Goal: Task Accomplishment & Management: Manage account settings

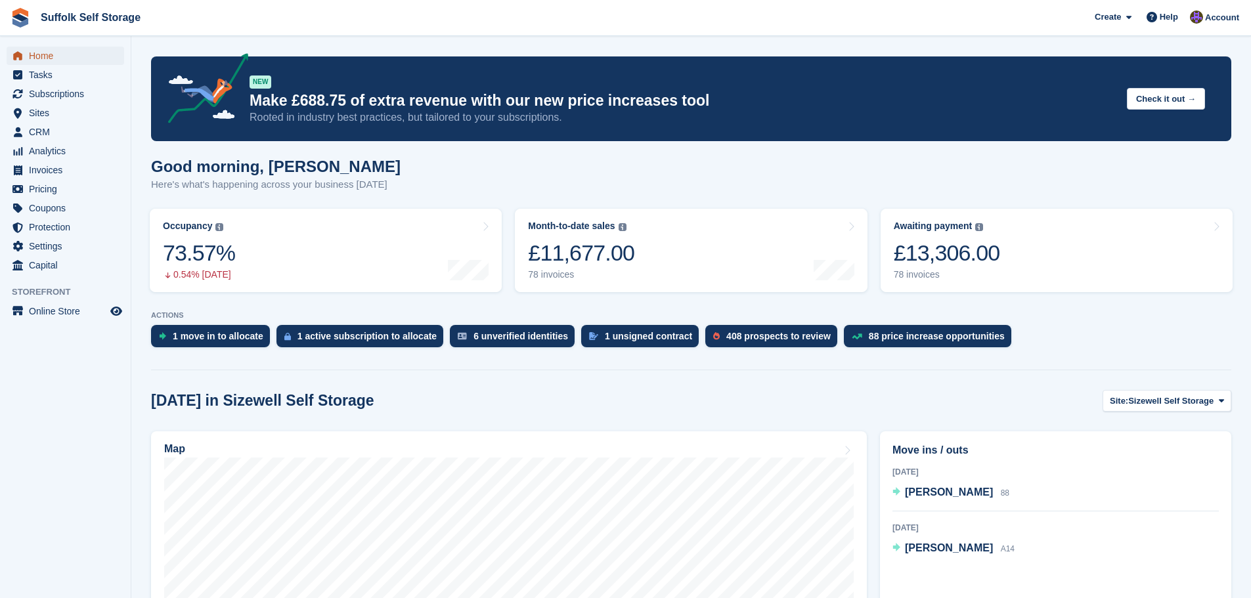
click at [44, 59] on span "Home" at bounding box center [68, 56] width 79 height 18
click at [41, 134] on span "CRM" at bounding box center [68, 132] width 79 height 18
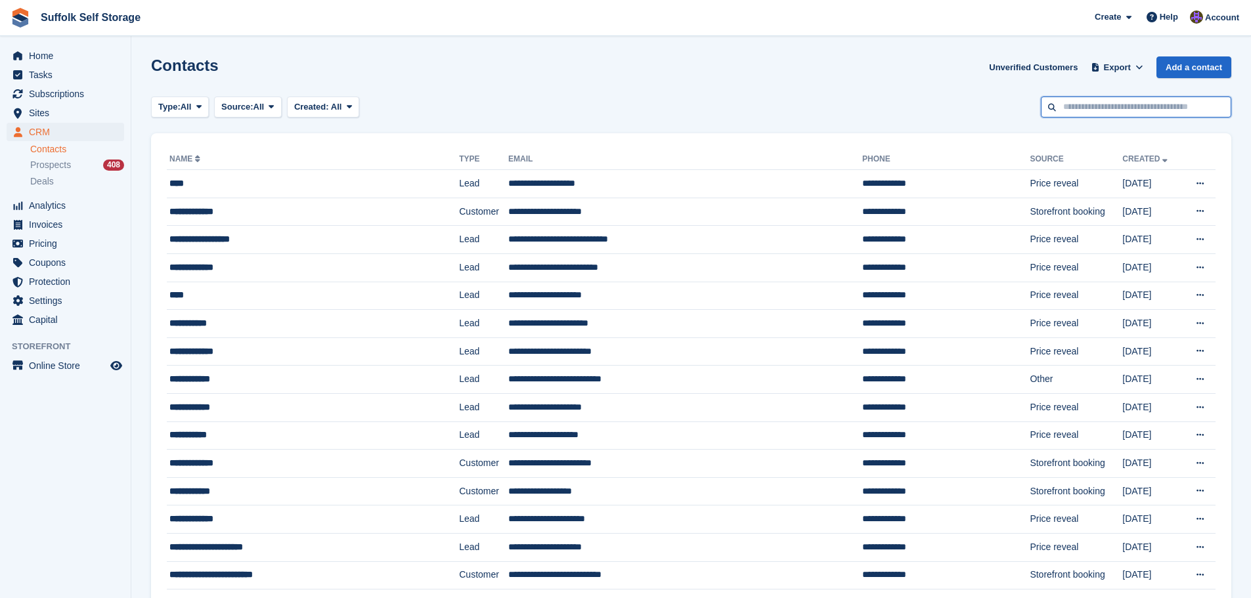
click at [1092, 111] on input "text" at bounding box center [1136, 108] width 190 height 22
type input "***"
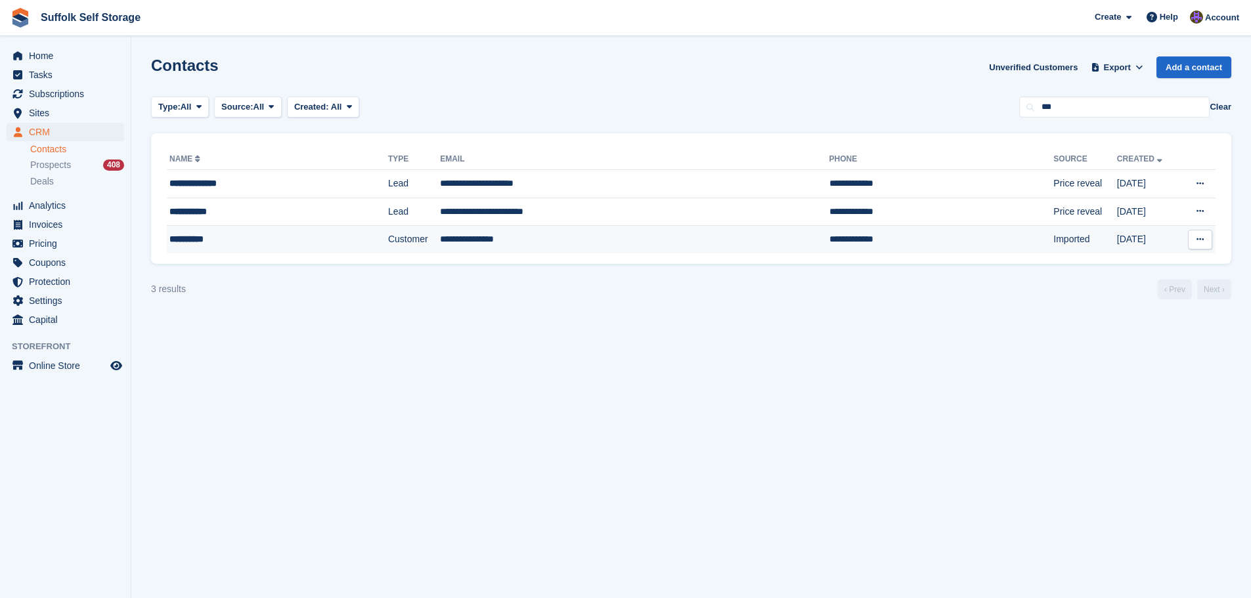
click at [508, 234] on td "**********" at bounding box center [634, 240] width 389 height 28
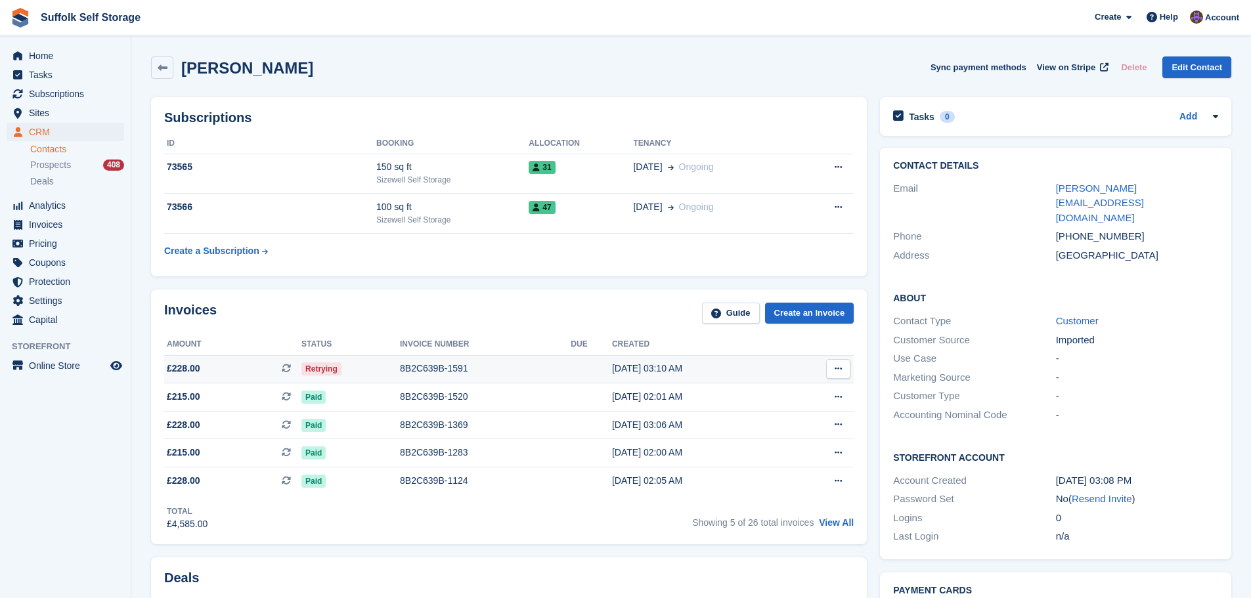
click at [325, 370] on span "Retrying" at bounding box center [321, 369] width 40 height 13
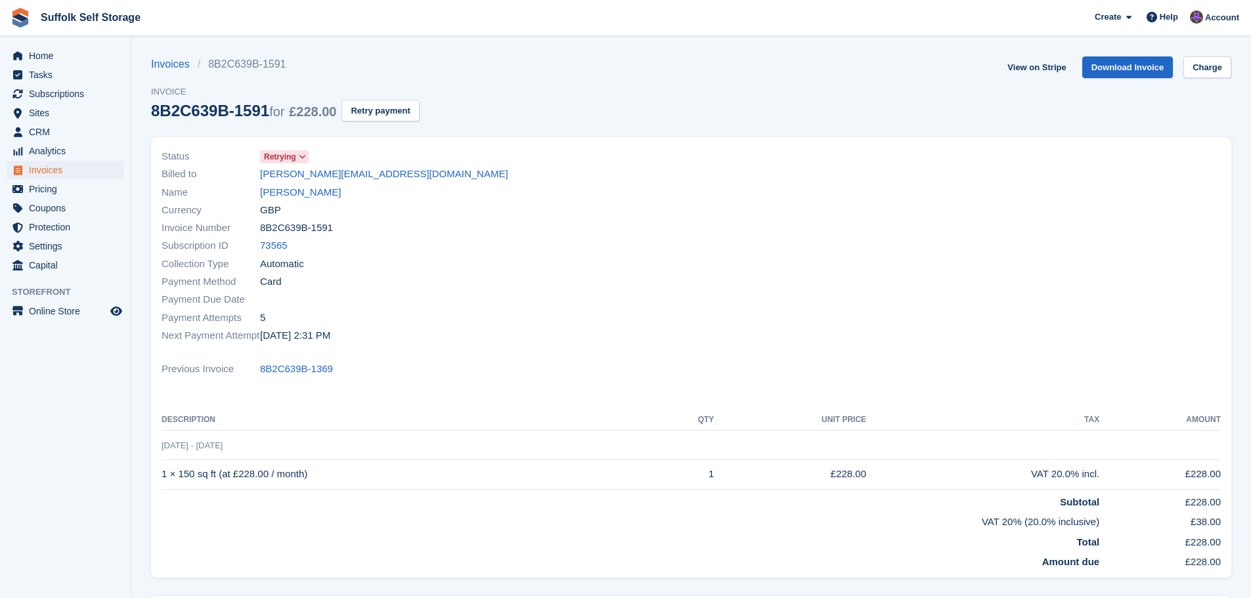
click at [291, 156] on span "Retrying" at bounding box center [280, 157] width 32 height 12
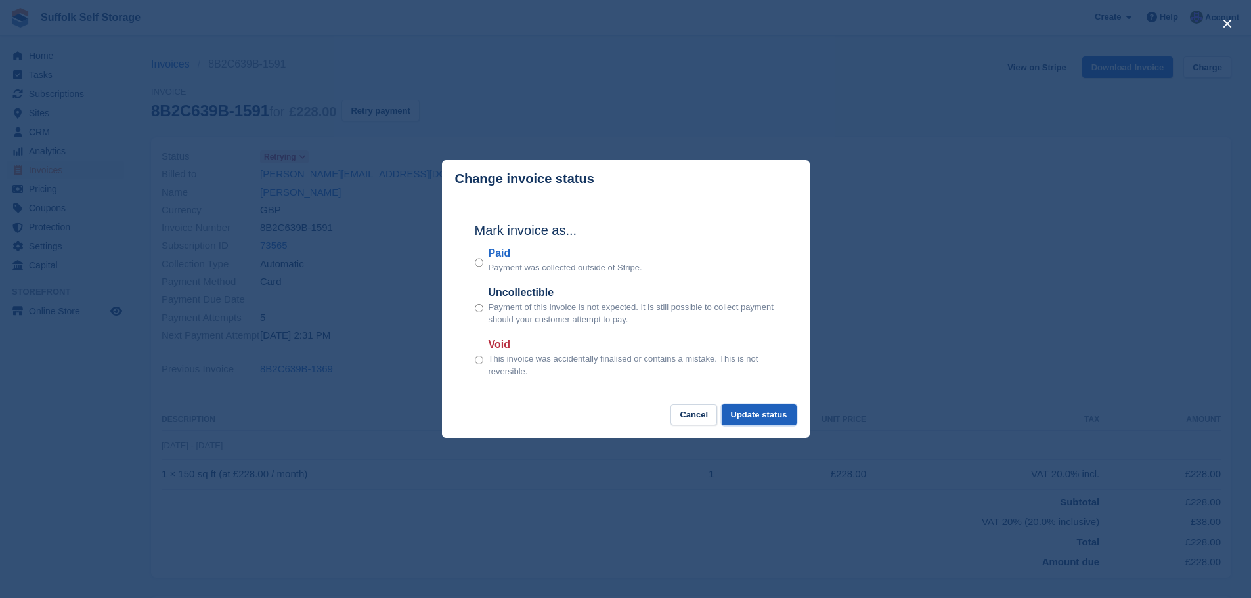
click at [764, 418] on button "Update status" at bounding box center [759, 416] width 75 height 22
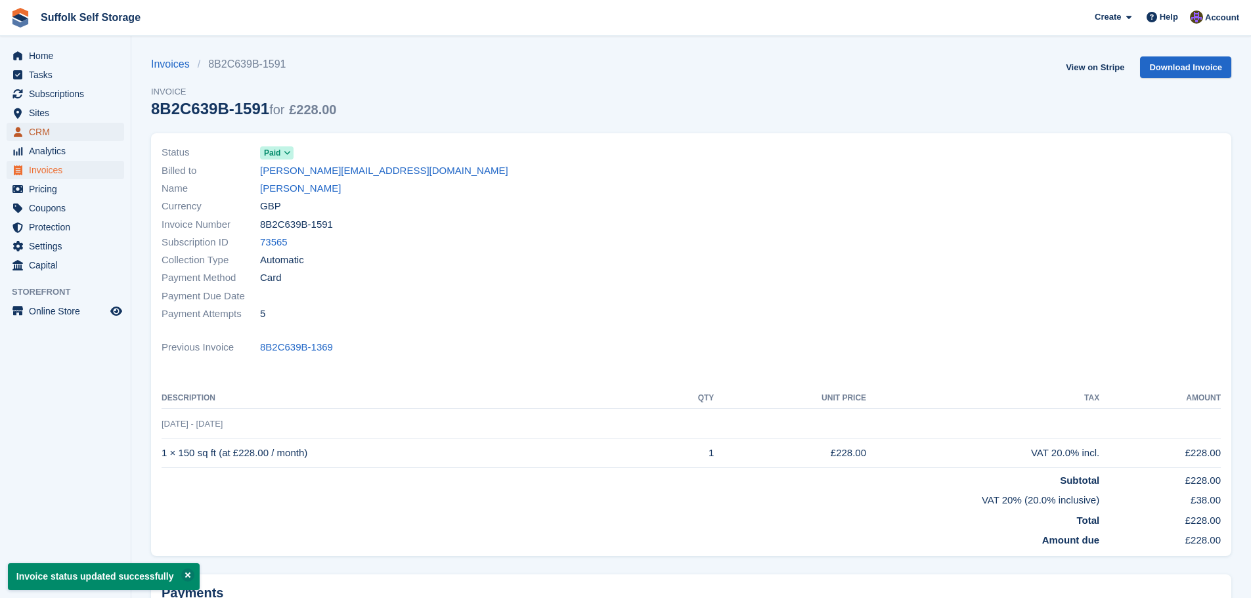
click at [45, 133] on span "CRM" at bounding box center [68, 132] width 79 height 18
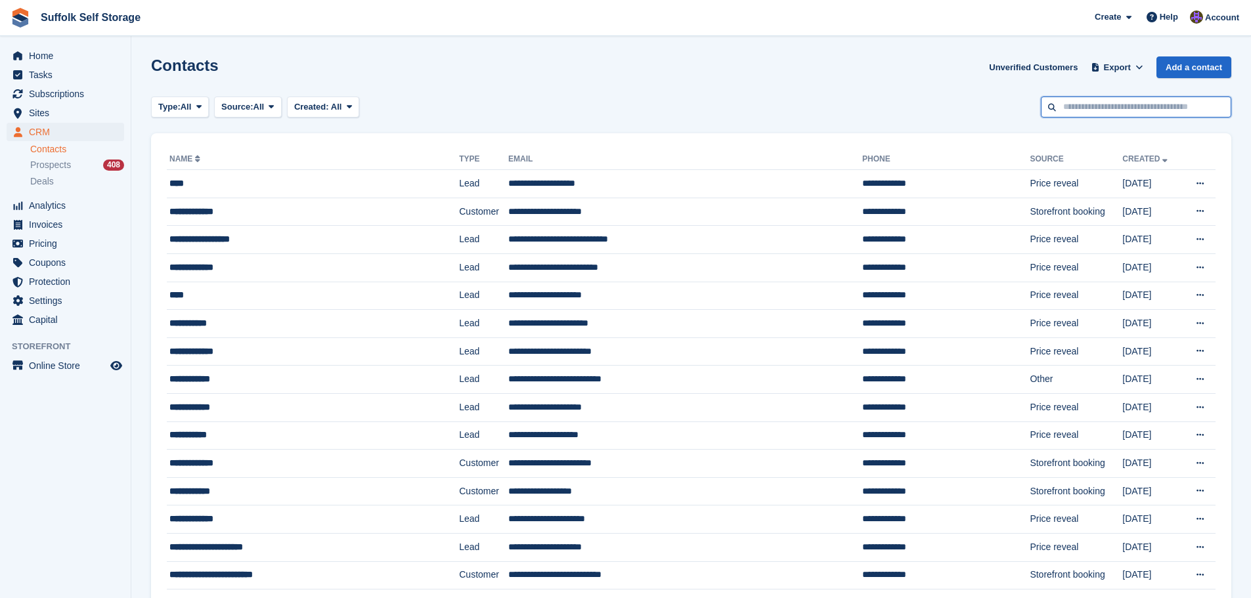
click at [1112, 97] on input "text" at bounding box center [1136, 108] width 190 height 22
type input "***"
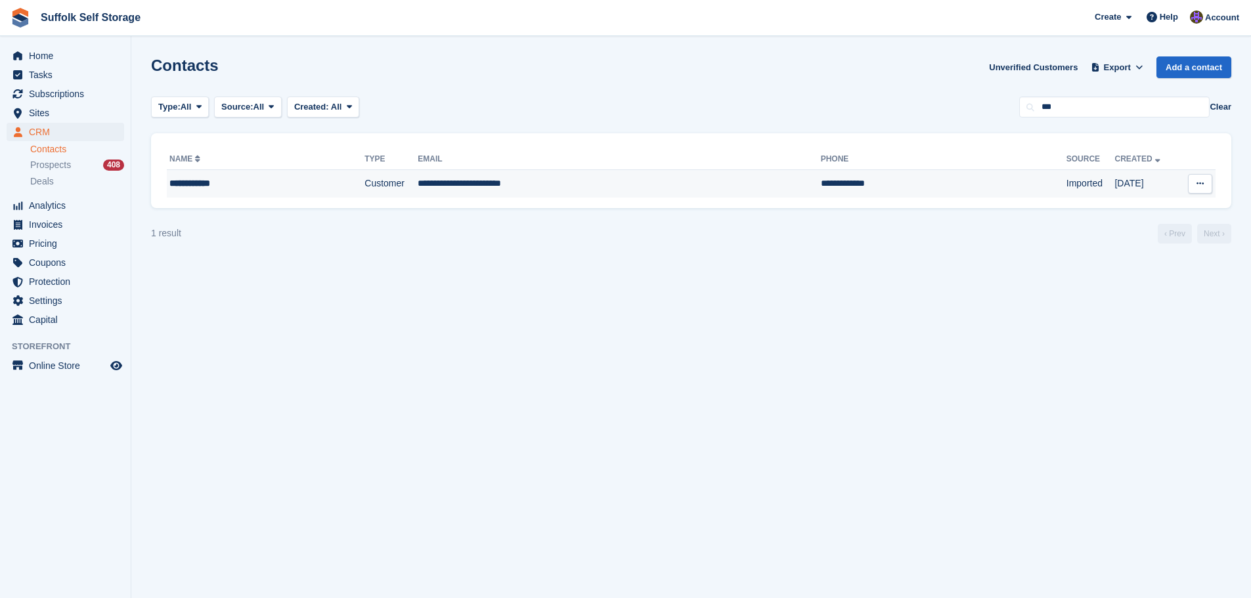
click at [418, 190] on td "Customer" at bounding box center [391, 184] width 53 height 28
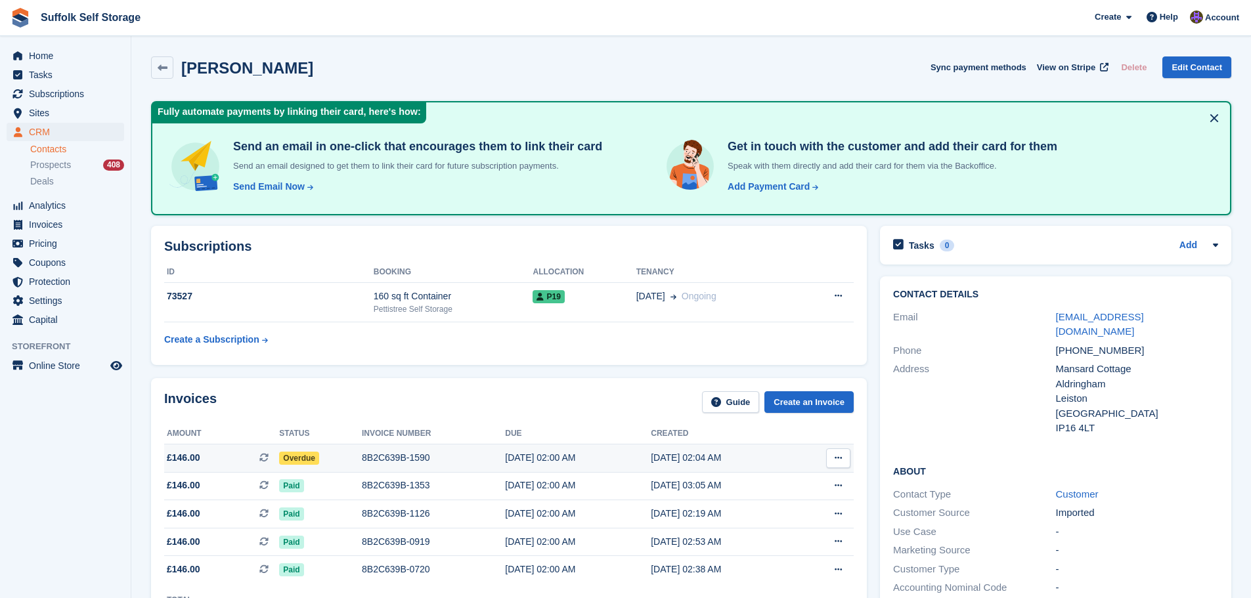
click at [297, 455] on span "Overdue" at bounding box center [299, 458] width 40 height 13
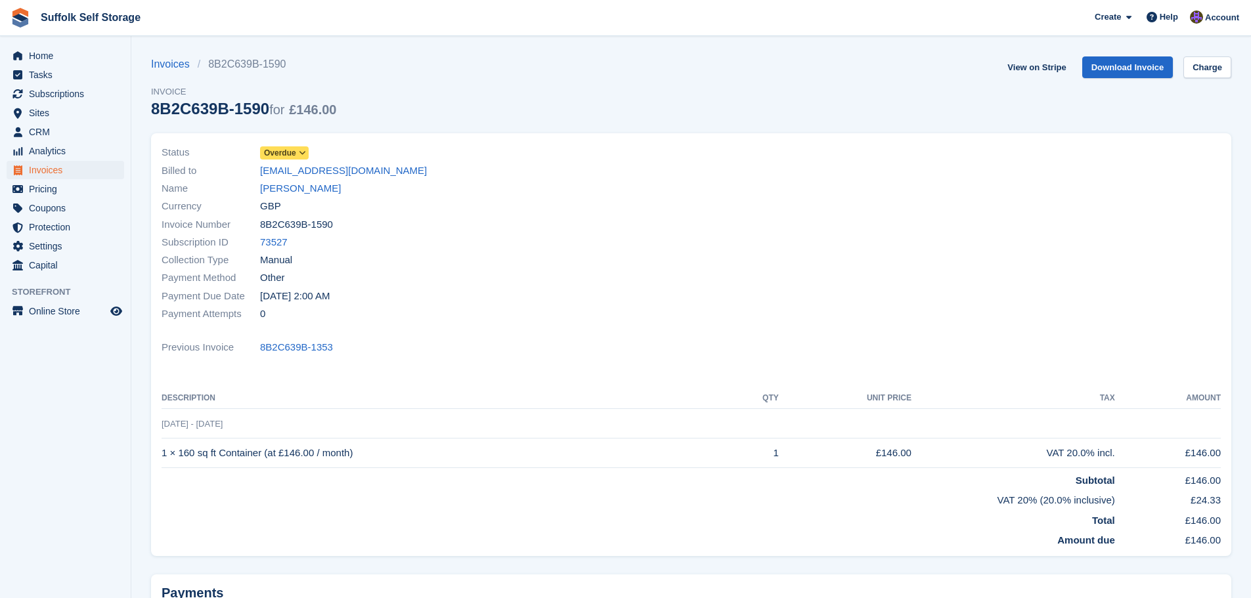
click at [298, 148] on span at bounding box center [303, 153] width 11 height 11
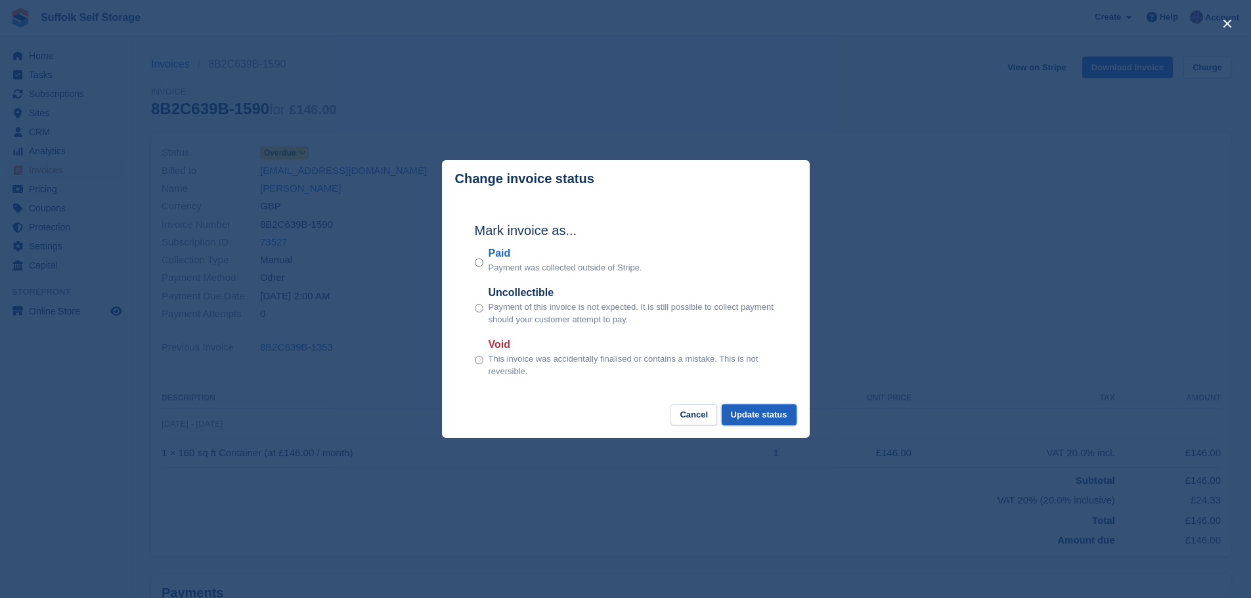
click at [764, 414] on button "Update status" at bounding box center [759, 416] width 75 height 22
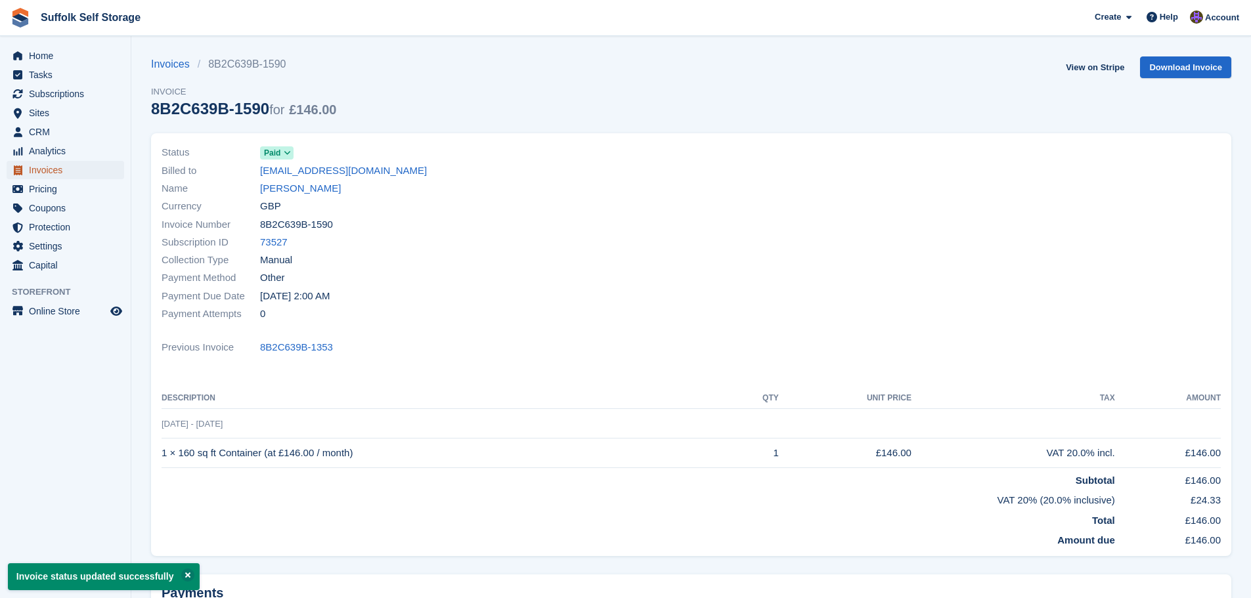
click at [43, 173] on span "Invoices" at bounding box center [68, 170] width 79 height 18
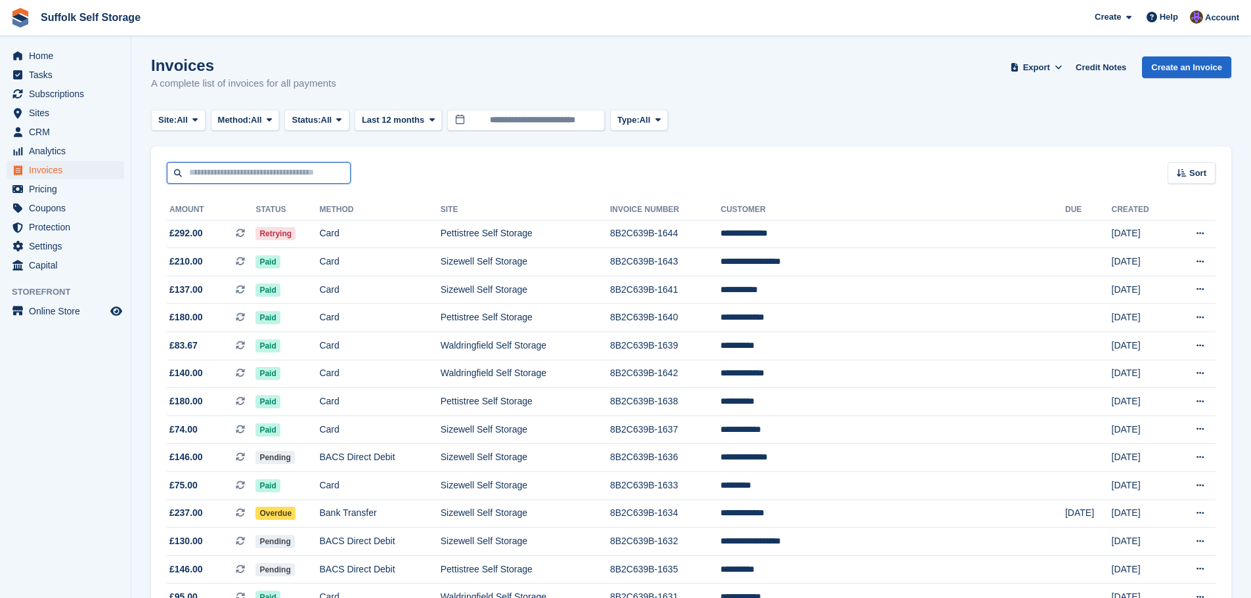
click at [267, 173] on input "text" at bounding box center [259, 173] width 184 height 22
type input "****"
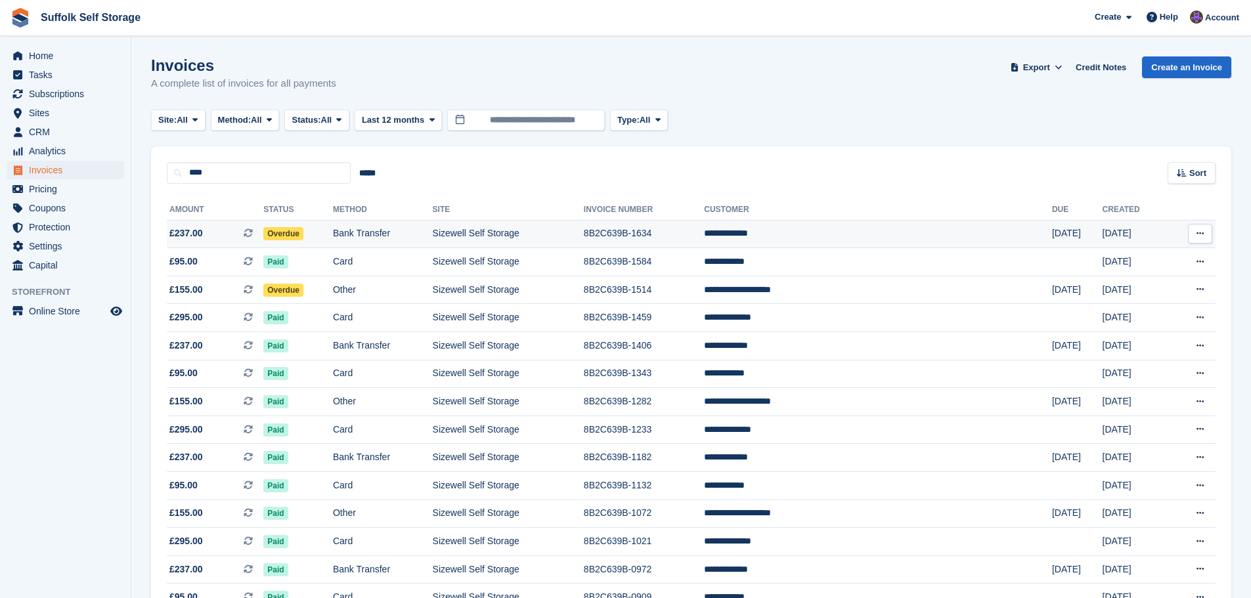
click at [303, 231] on span "Overdue" at bounding box center [283, 233] width 40 height 13
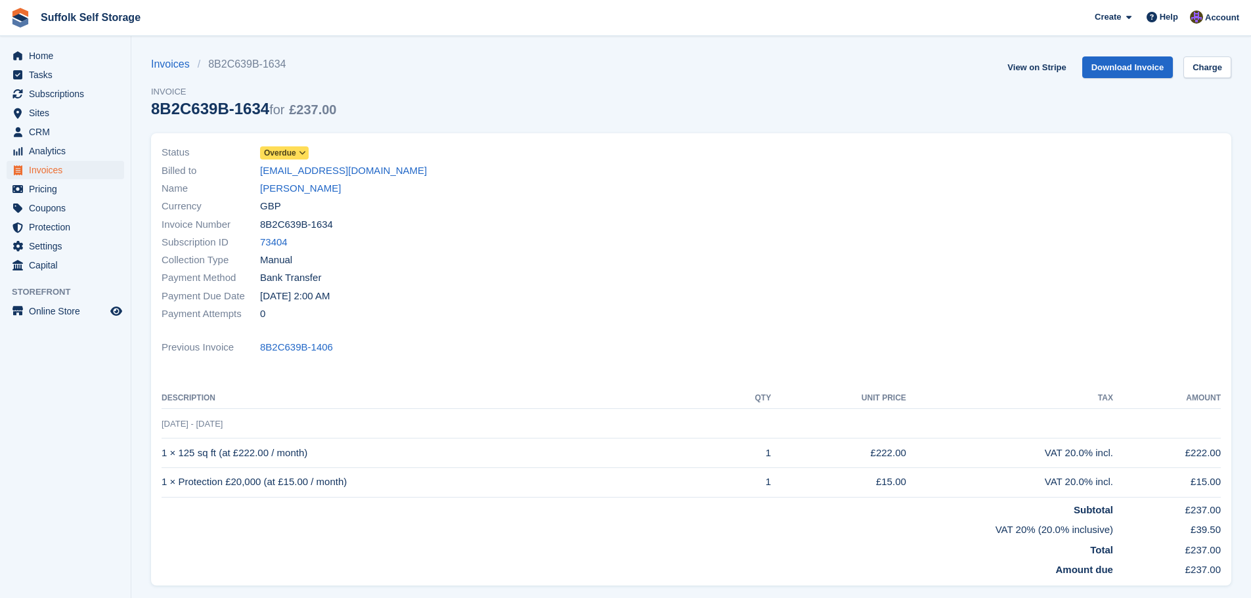
click at [298, 150] on span at bounding box center [303, 153] width 11 height 11
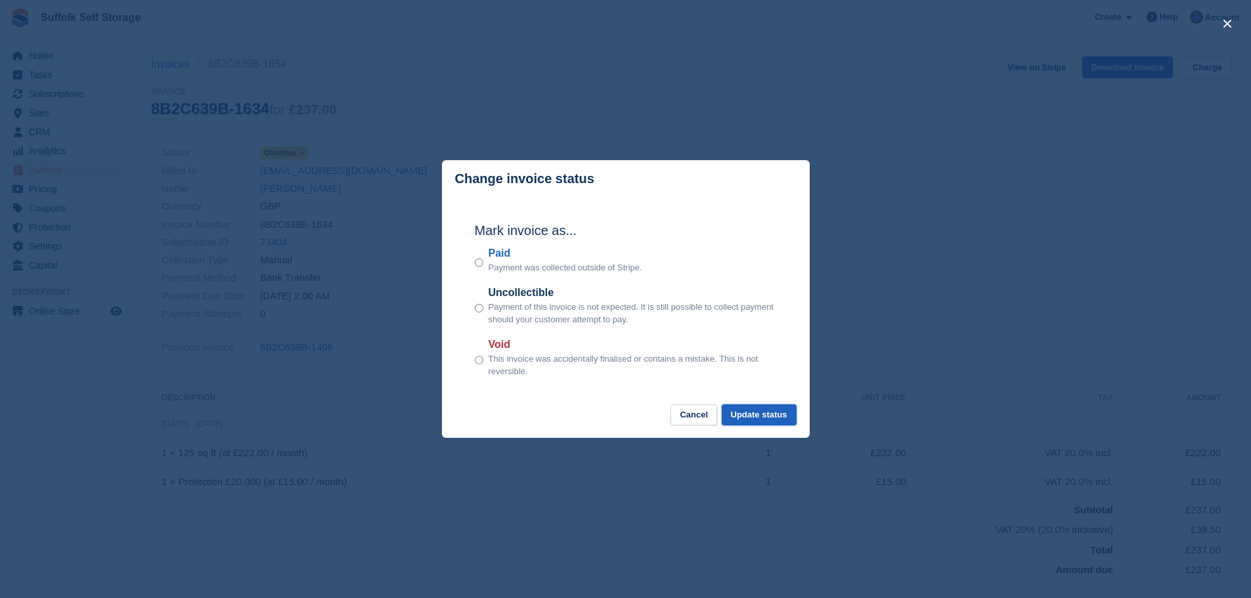
click at [775, 420] on button "Update status" at bounding box center [759, 416] width 75 height 22
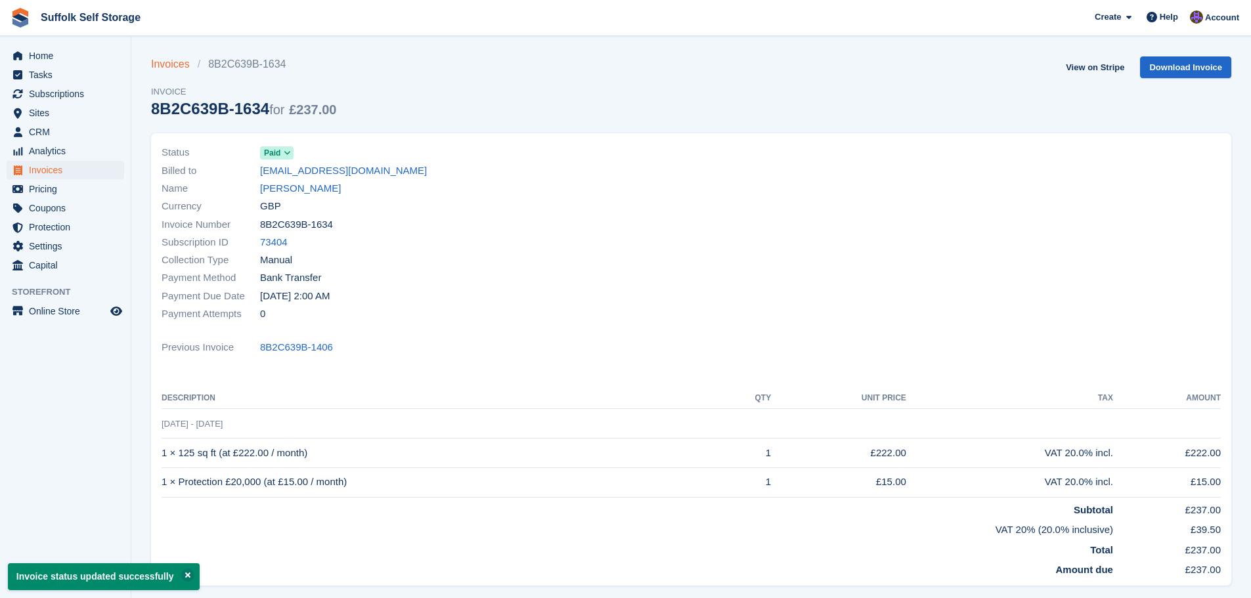
click at [167, 63] on link "Invoices" at bounding box center [174, 64] width 47 height 16
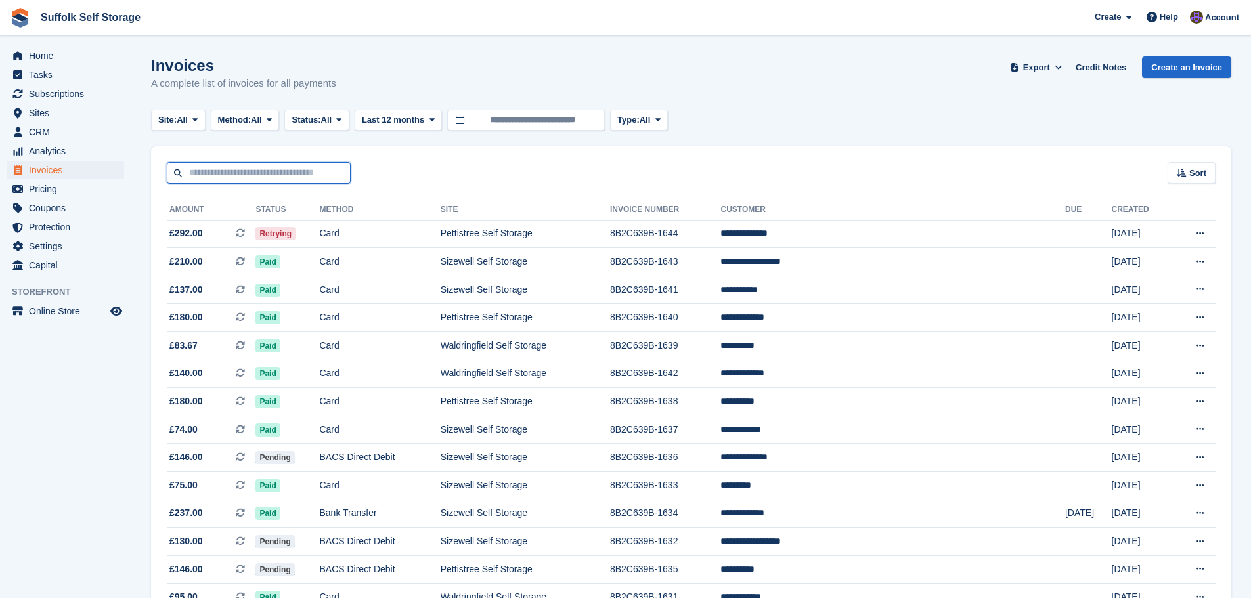
click at [285, 170] on input "text" at bounding box center [259, 173] width 184 height 22
type input "****"
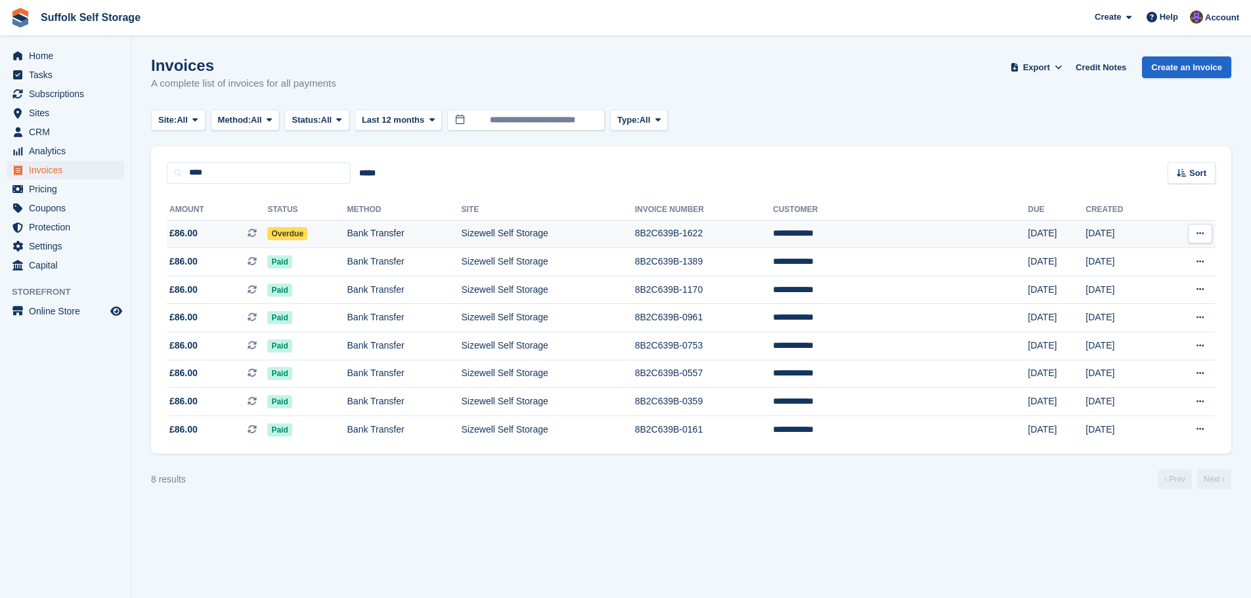
click at [307, 229] on span "Overdue" at bounding box center [287, 233] width 40 height 13
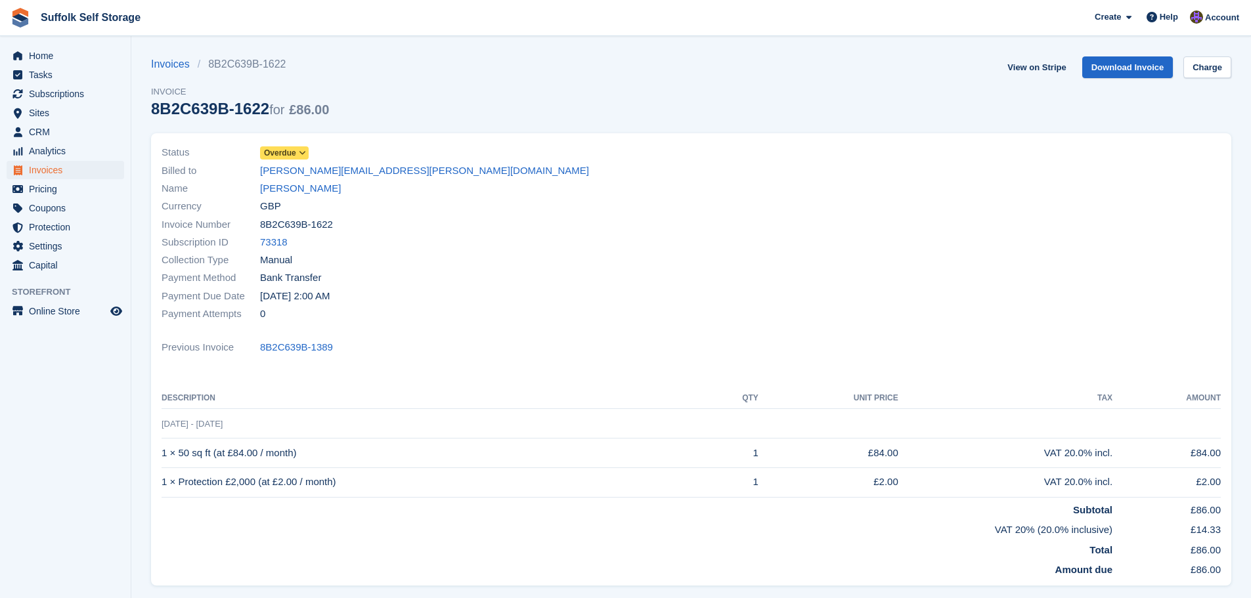
click at [288, 156] on span "Overdue" at bounding box center [280, 153] width 32 height 12
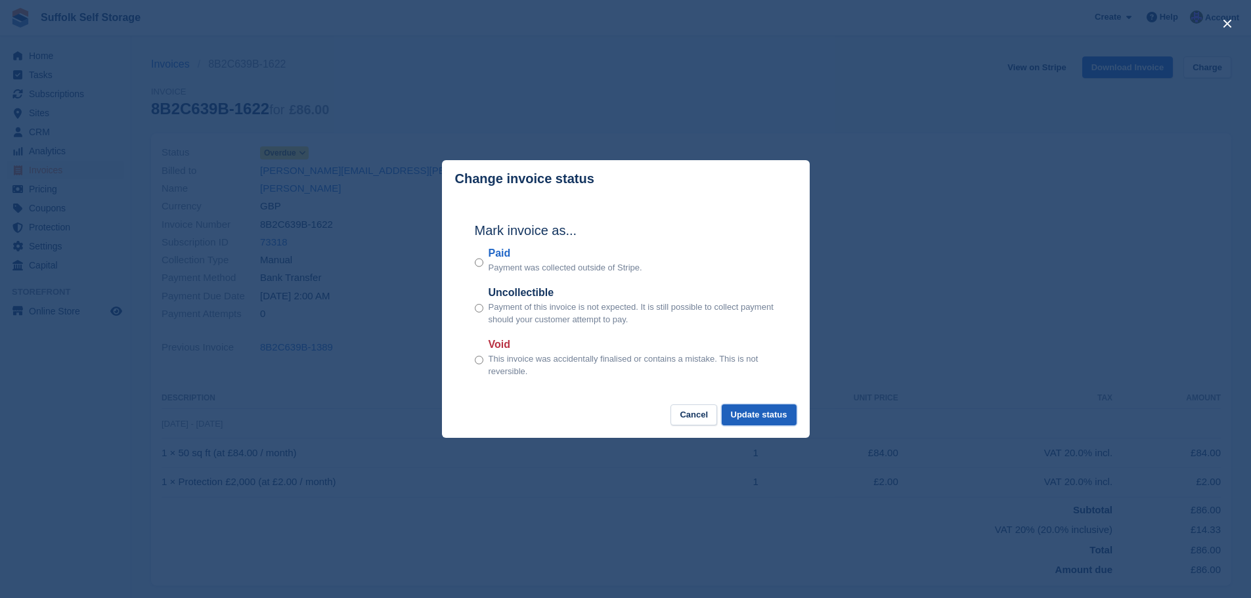
click at [778, 416] on button "Update status" at bounding box center [759, 416] width 75 height 22
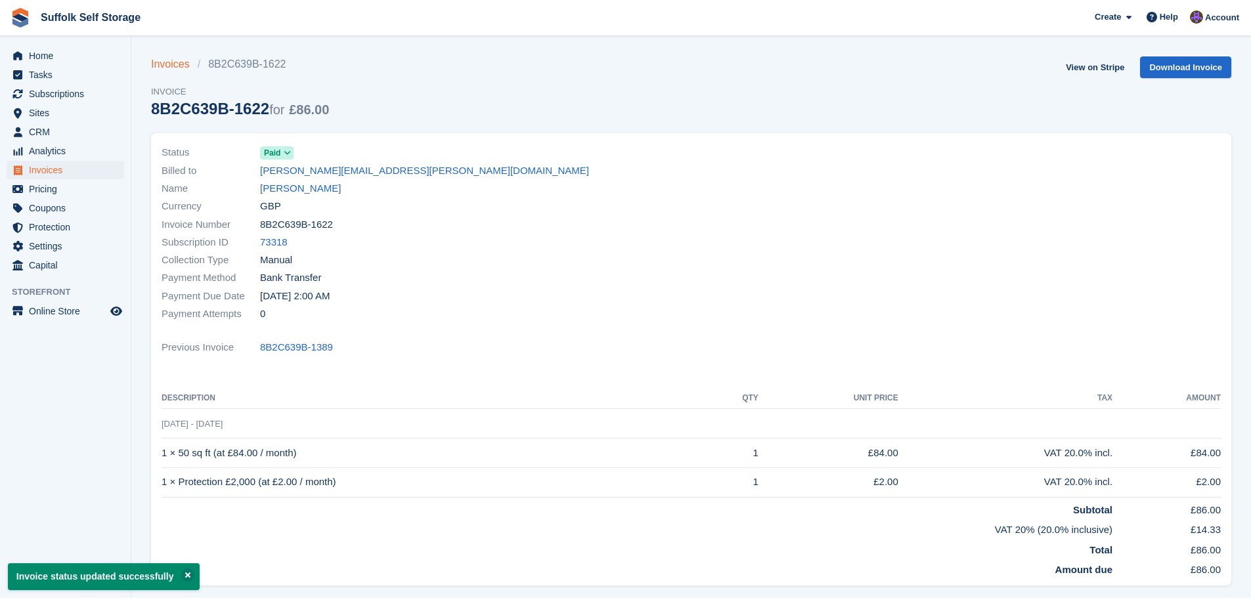
click at [160, 65] on link "Invoices" at bounding box center [174, 64] width 47 height 16
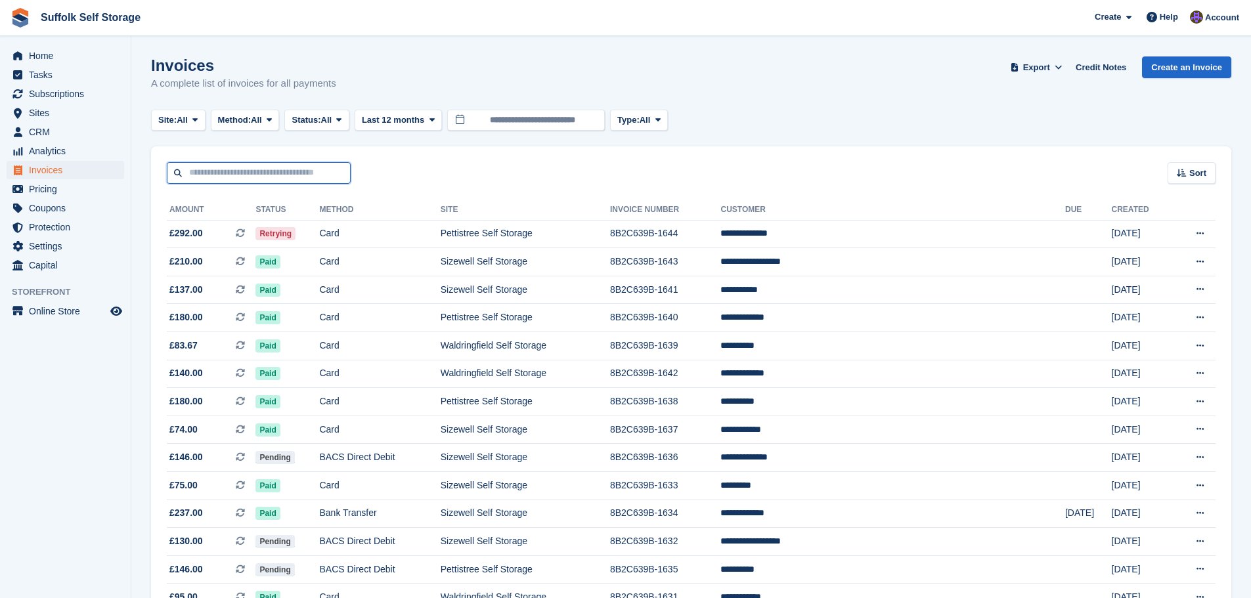
click at [299, 176] on input "text" at bounding box center [259, 173] width 184 height 22
type input "****"
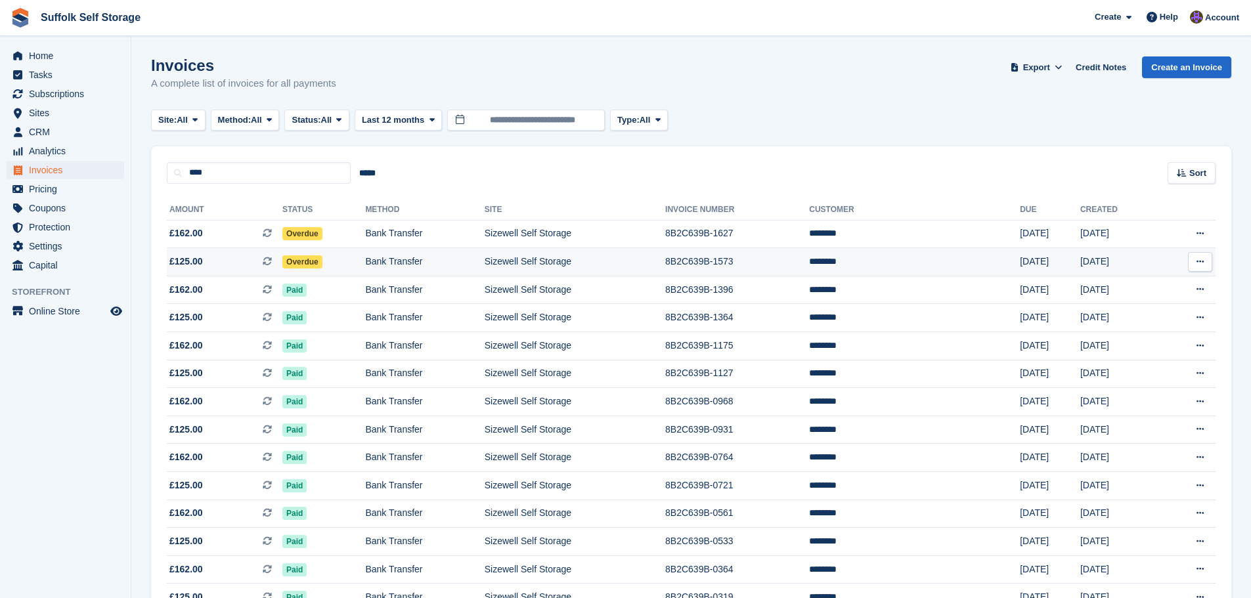
click at [317, 261] on span "Overdue" at bounding box center [302, 261] width 40 height 13
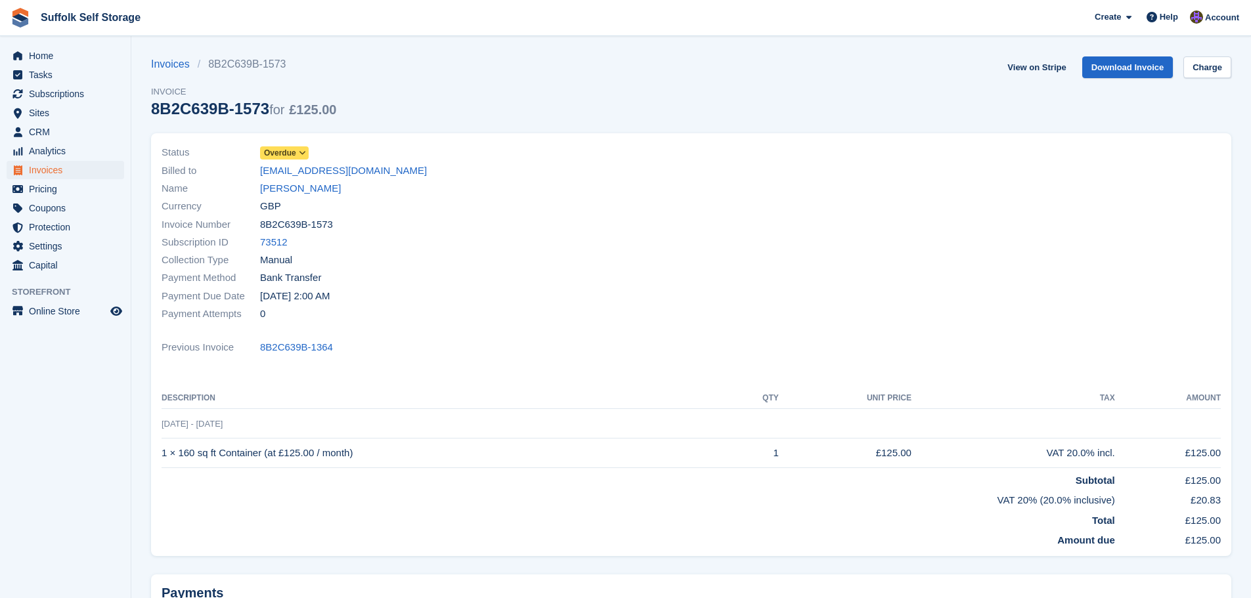
click at [278, 153] on span "Overdue" at bounding box center [280, 153] width 32 height 12
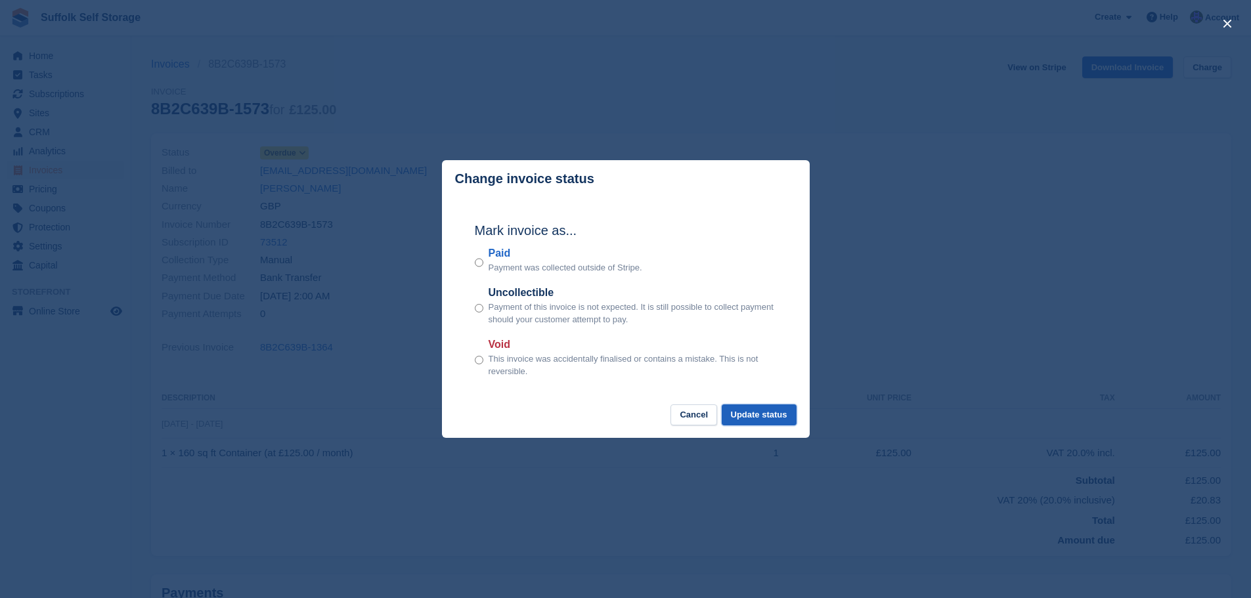
click at [782, 418] on button "Update status" at bounding box center [759, 416] width 75 height 22
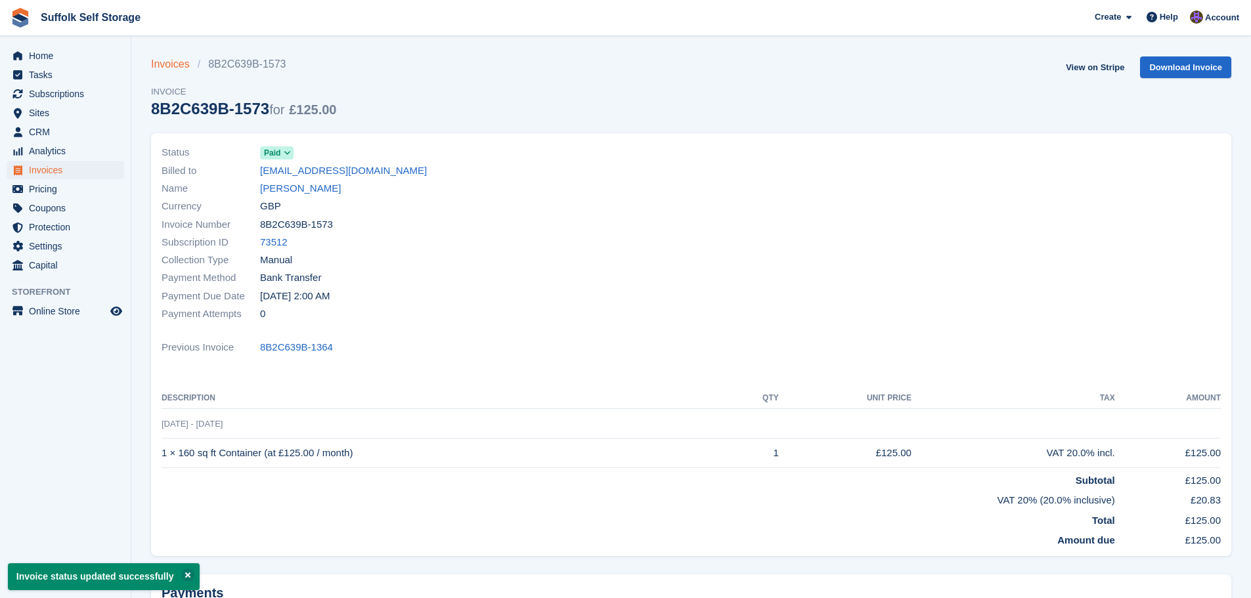
click at [163, 69] on link "Invoices" at bounding box center [174, 64] width 47 height 16
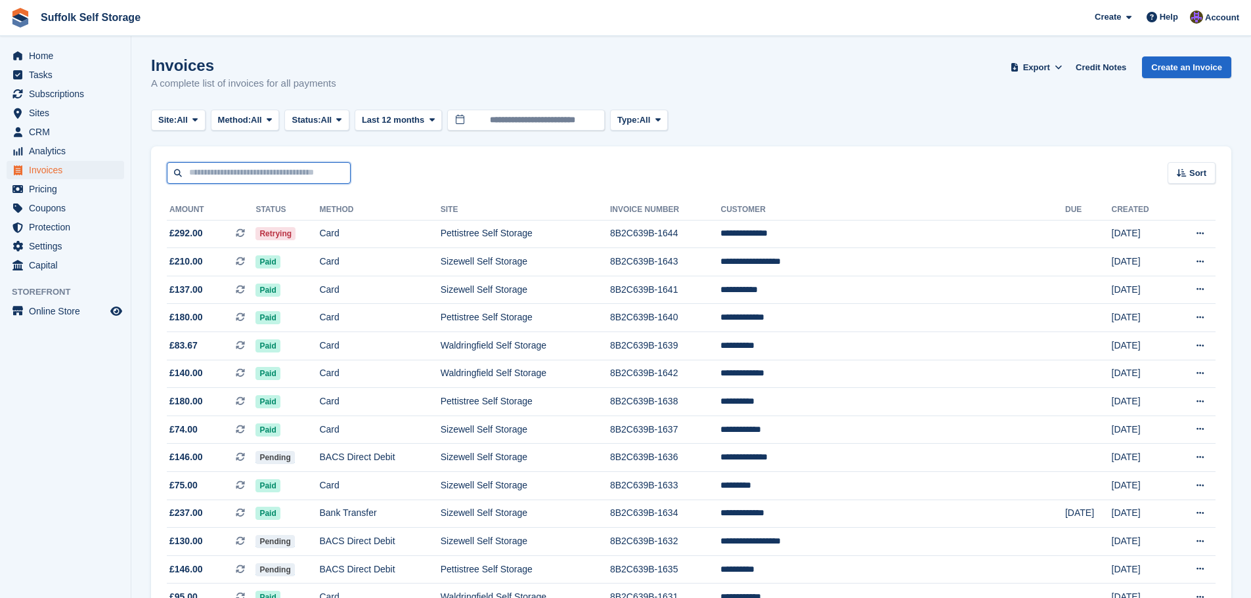
click at [281, 170] on input "text" at bounding box center [259, 173] width 184 height 22
type input "****"
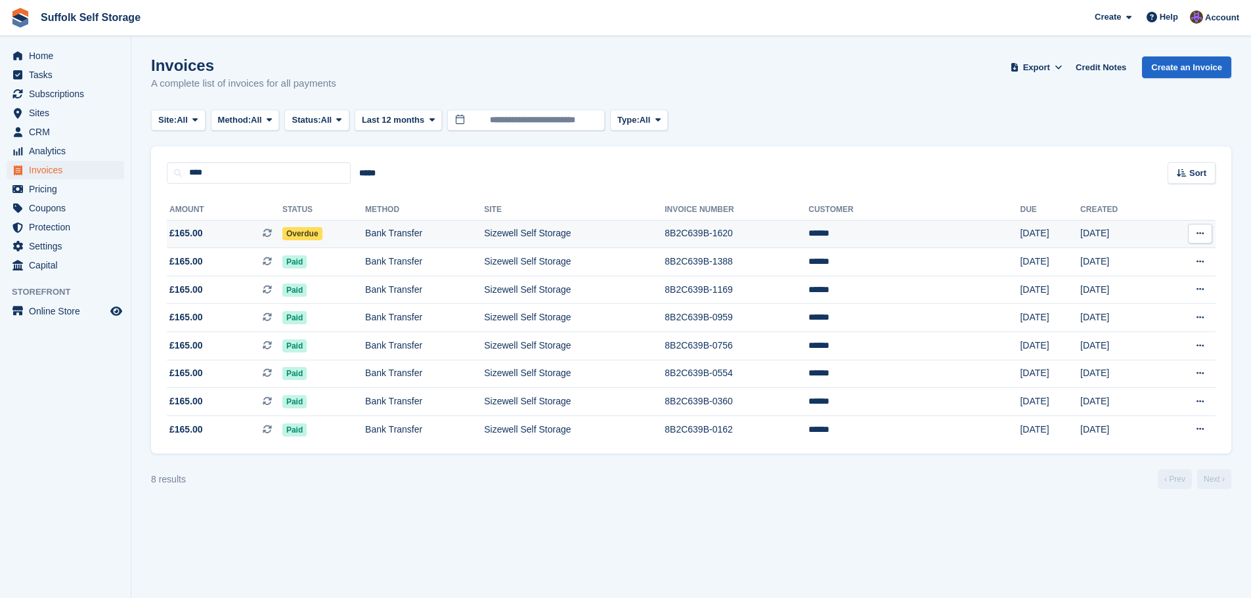
click at [322, 229] on span "Overdue" at bounding box center [302, 233] width 40 height 13
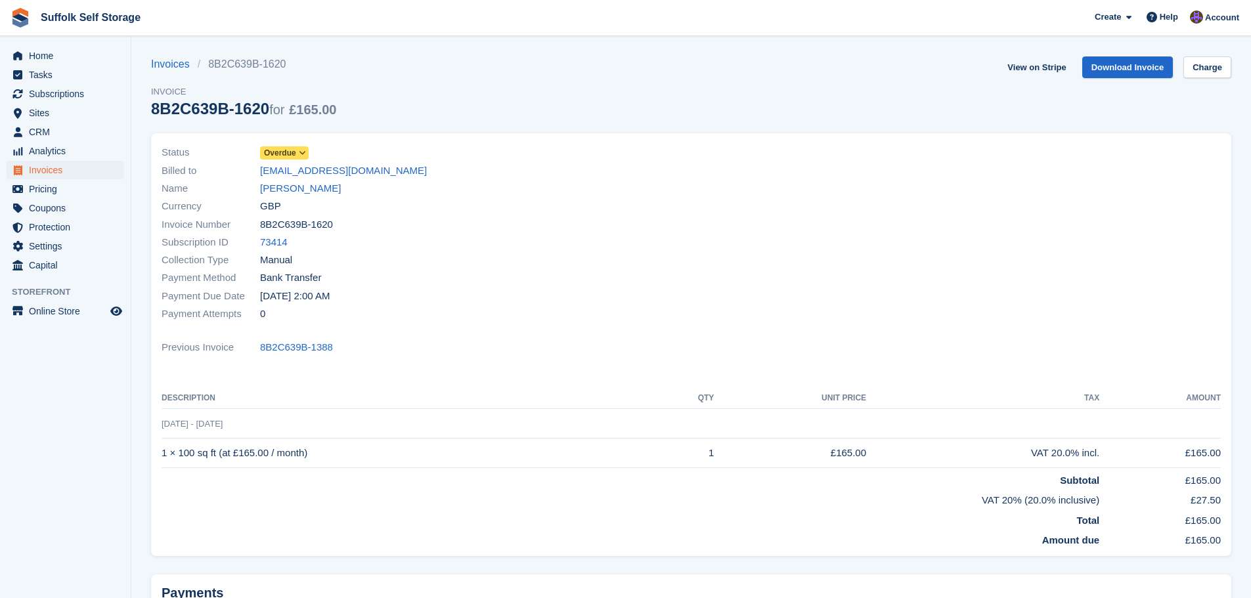
click at [285, 151] on span "Overdue" at bounding box center [280, 153] width 32 height 12
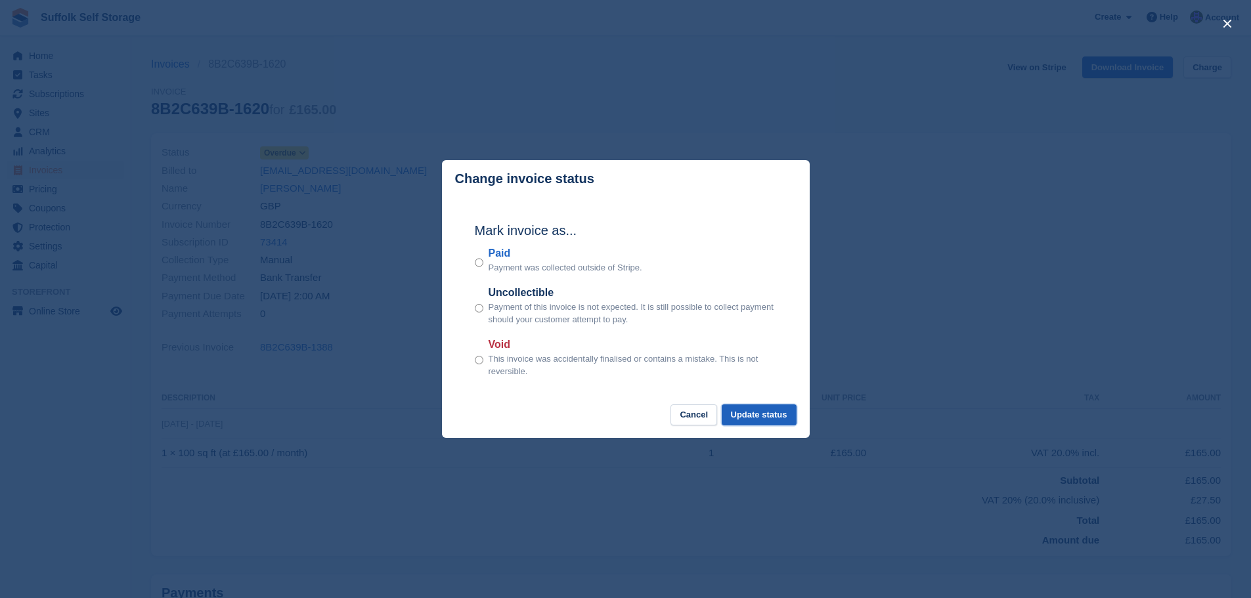
click at [747, 406] on button "Update status" at bounding box center [759, 416] width 75 height 22
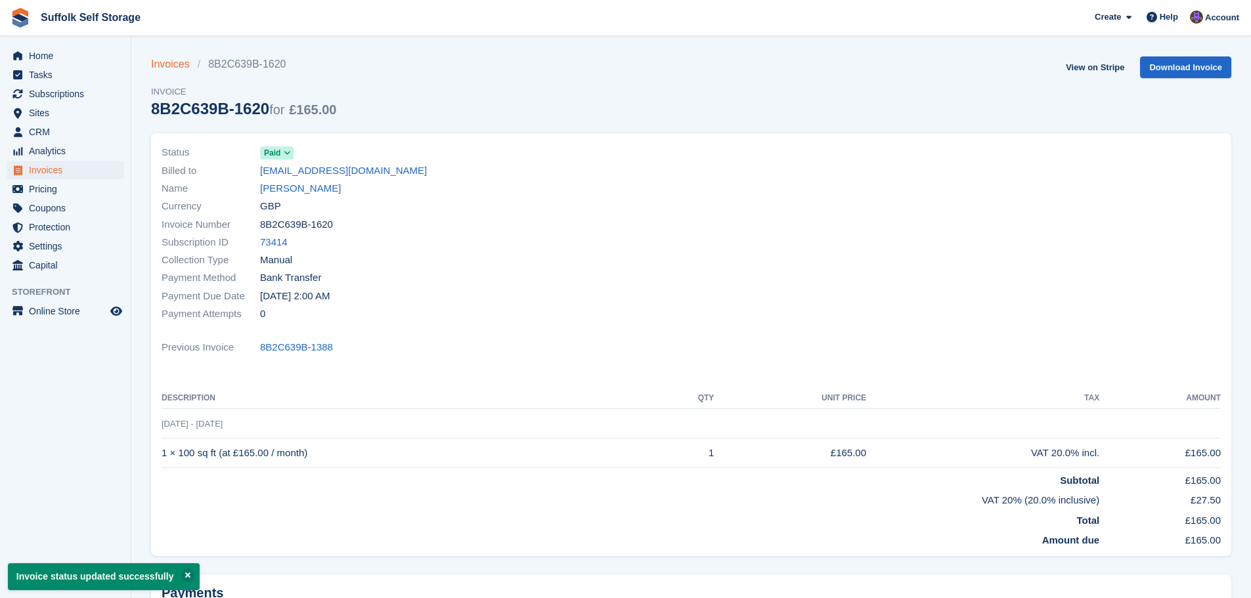
click at [164, 68] on link "Invoices" at bounding box center [174, 64] width 47 height 16
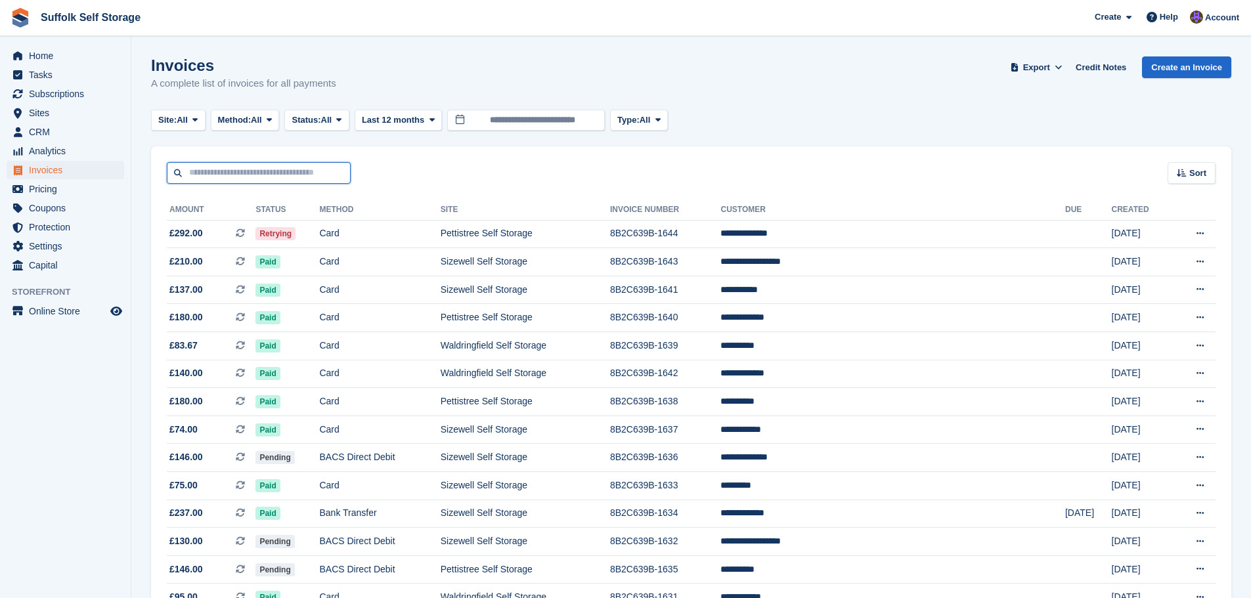
click at [253, 169] on input "text" at bounding box center [259, 173] width 184 height 22
type input "******"
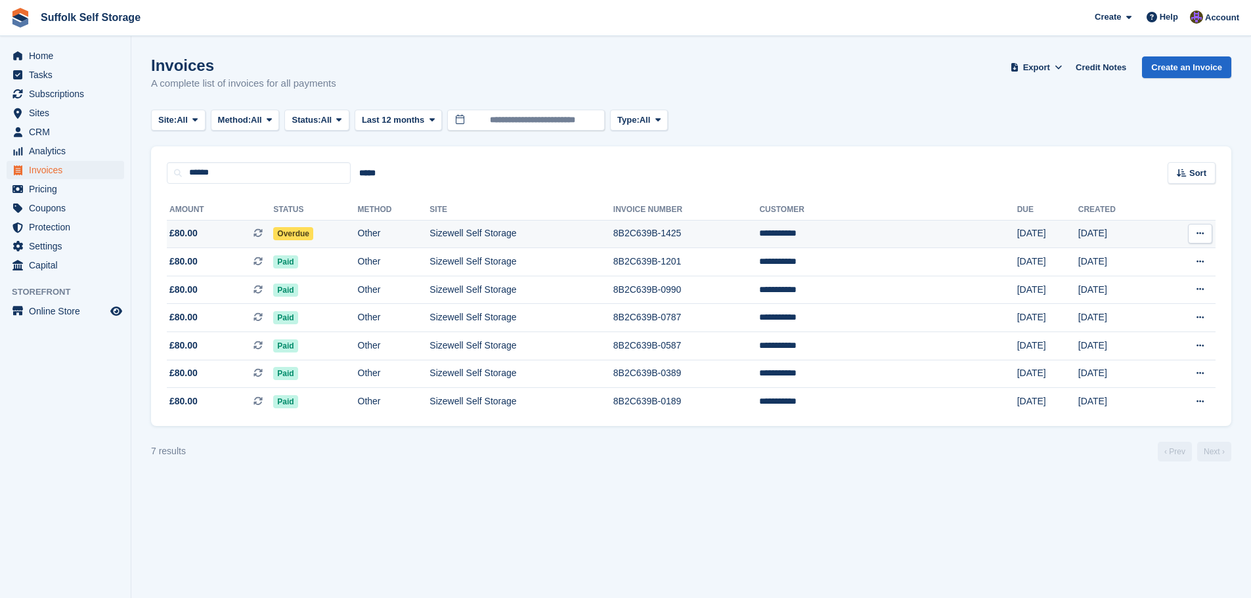
click at [313, 234] on span "Overdue" at bounding box center [293, 233] width 40 height 13
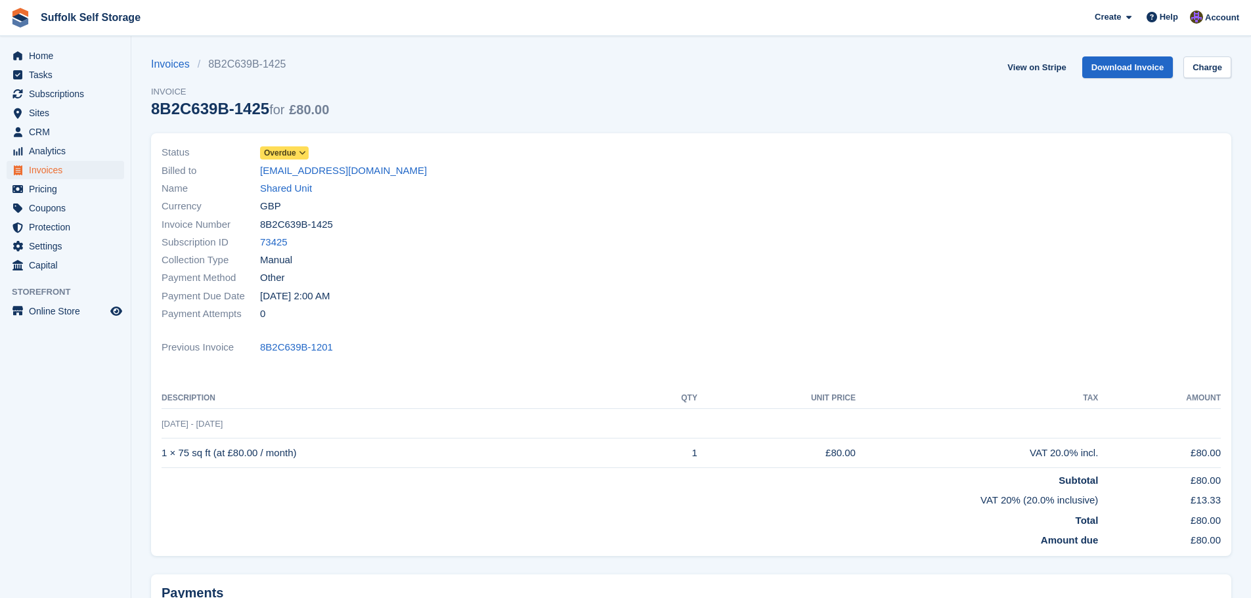
click at [278, 152] on span "Overdue" at bounding box center [280, 153] width 32 height 12
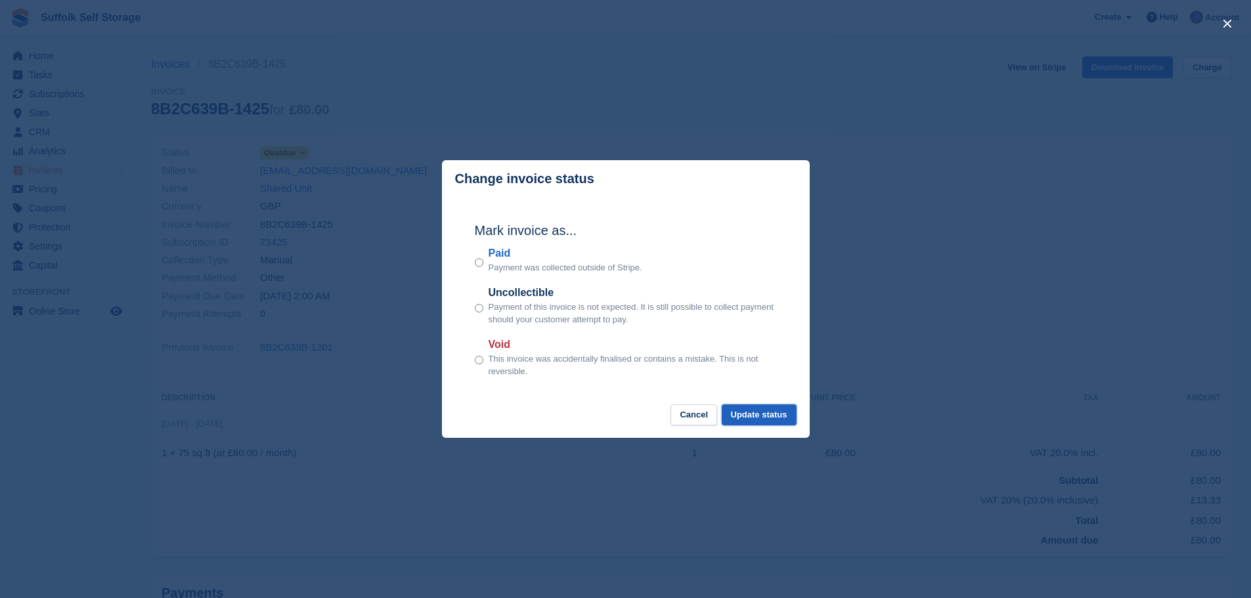
click at [747, 422] on button "Update status" at bounding box center [759, 416] width 75 height 22
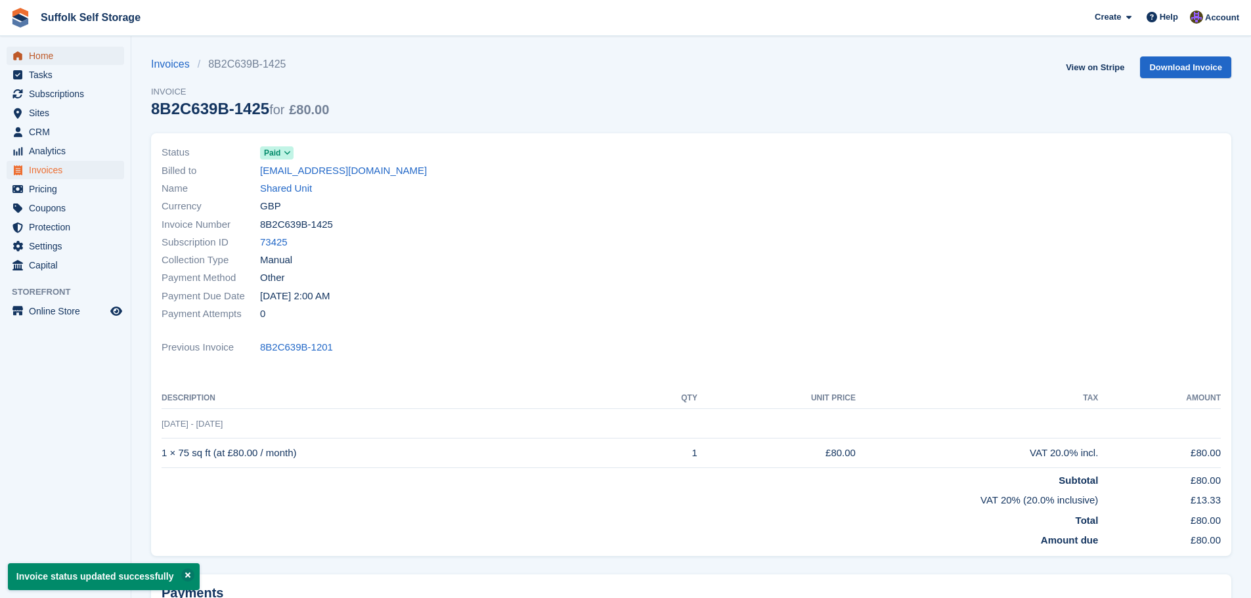
click at [46, 58] on span "Home" at bounding box center [68, 56] width 79 height 18
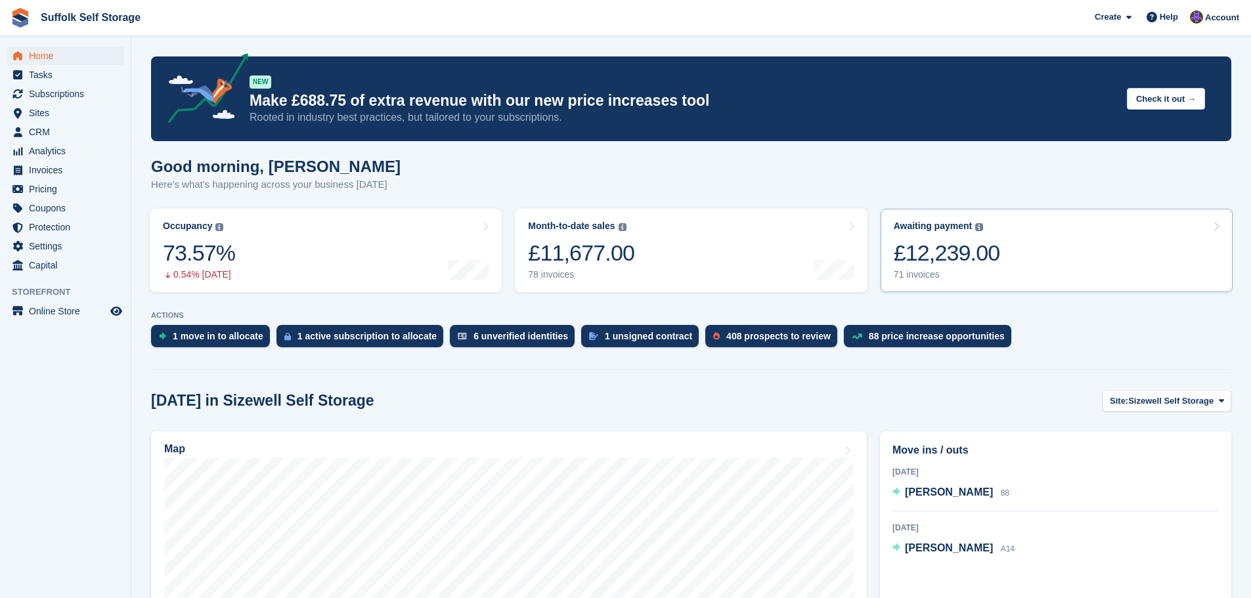
click at [948, 244] on div "£12,239.00" at bounding box center [947, 253] width 106 height 27
